Goal: Task Accomplishment & Management: Use online tool/utility

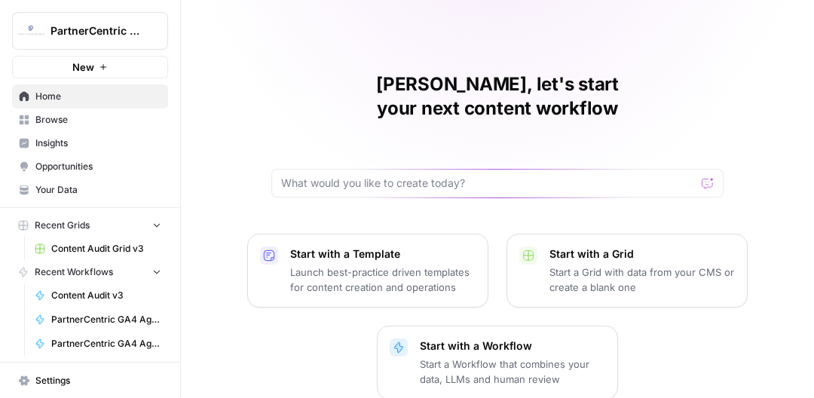
click at [121, 246] on span "Content Audit Grid v3" at bounding box center [106, 249] width 110 height 14
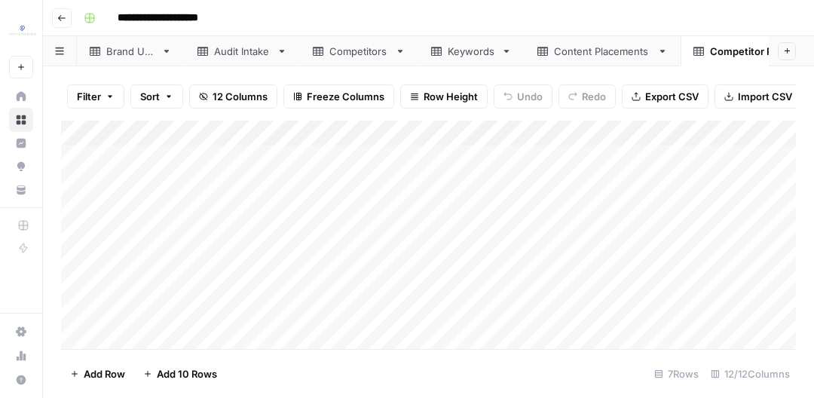
click at [379, 166] on div "Add Column" at bounding box center [428, 235] width 734 height 228
click at [559, 52] on div "Content Placements" at bounding box center [602, 51] width 97 height 15
click at [427, 159] on div "Add Column" at bounding box center [428, 235] width 734 height 228
click at [490, 313] on div "Add Column" at bounding box center [428, 235] width 734 height 228
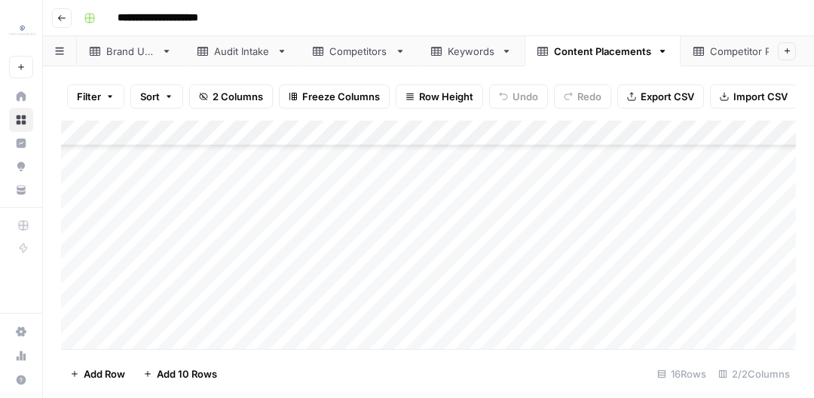
click at [255, 312] on div "Add Column" at bounding box center [428, 235] width 734 height 228
click at [239, 164] on div "Add Column" at bounding box center [428, 235] width 734 height 228
